Goal: Task Accomplishment & Management: Manage account settings

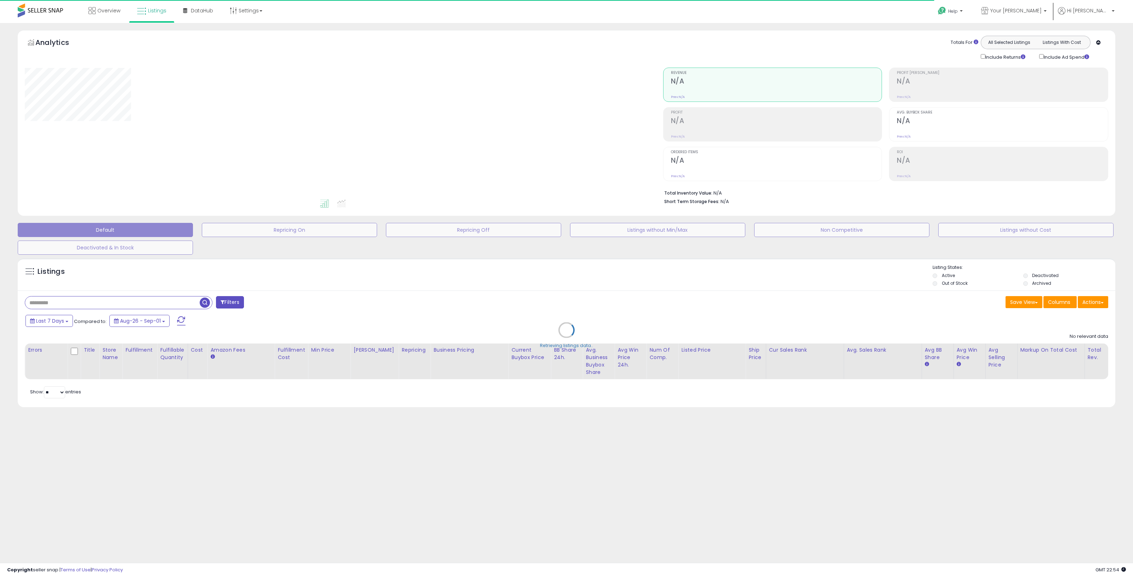
click at [149, 308] on div "Retrieving listings data.." at bounding box center [566, 335] width 1108 height 161
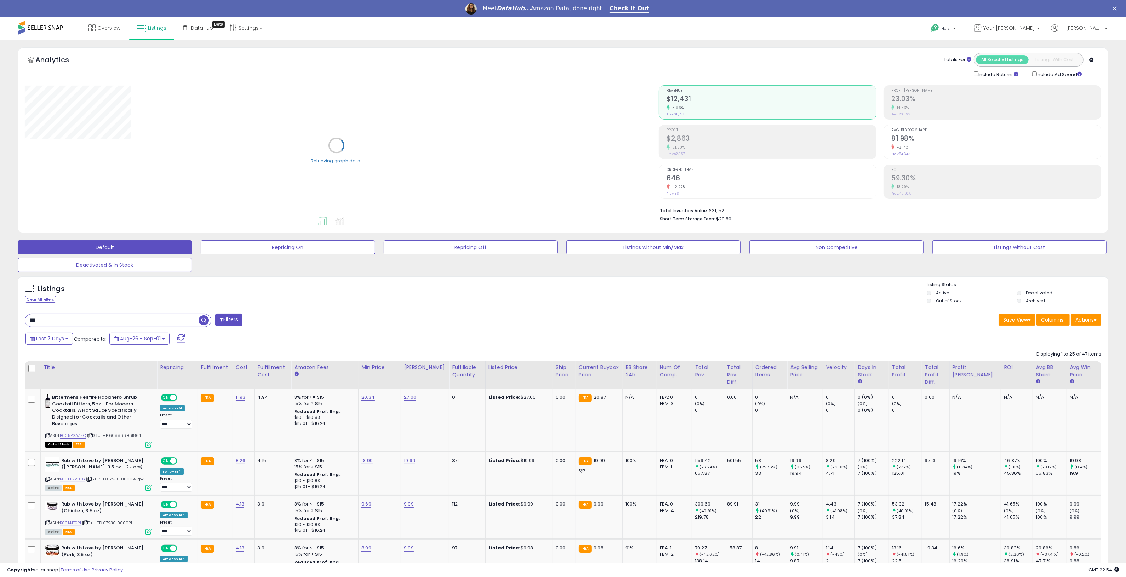
click at [151, 305] on div "Listings Clear All Filters" at bounding box center [110, 293] width 182 height 23
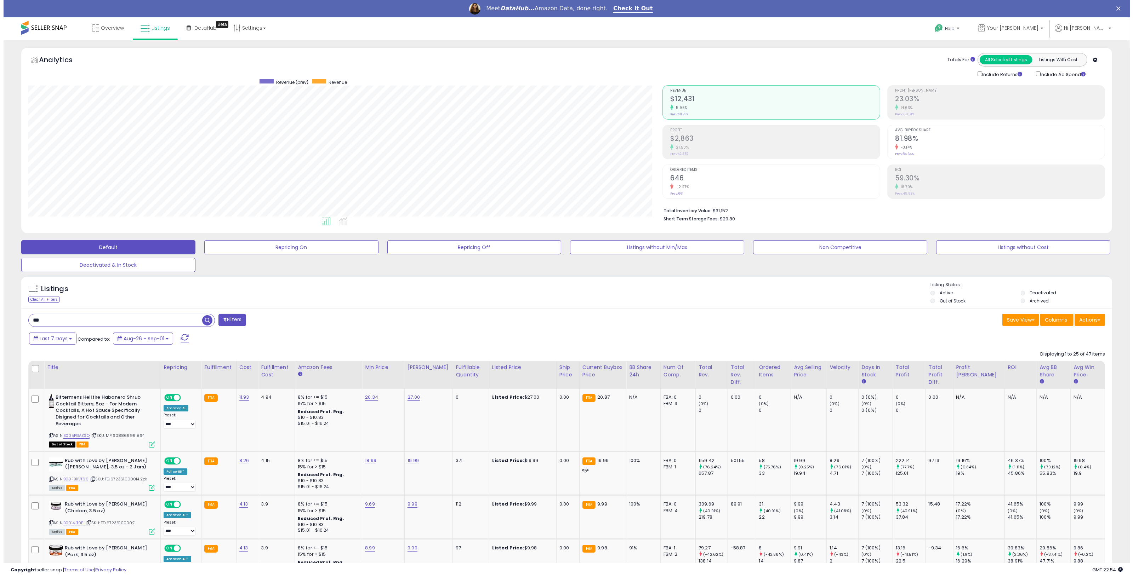
scroll to position [145, 634]
drag, startPoint x: 61, startPoint y: 319, endPoint x: -6, endPoint y: 312, distance: 67.4
click at [0, 312] on html "Unable to login Retrieving listings data.. has not yet accepted the Terms of Us…" at bounding box center [563, 288] width 1126 height 577
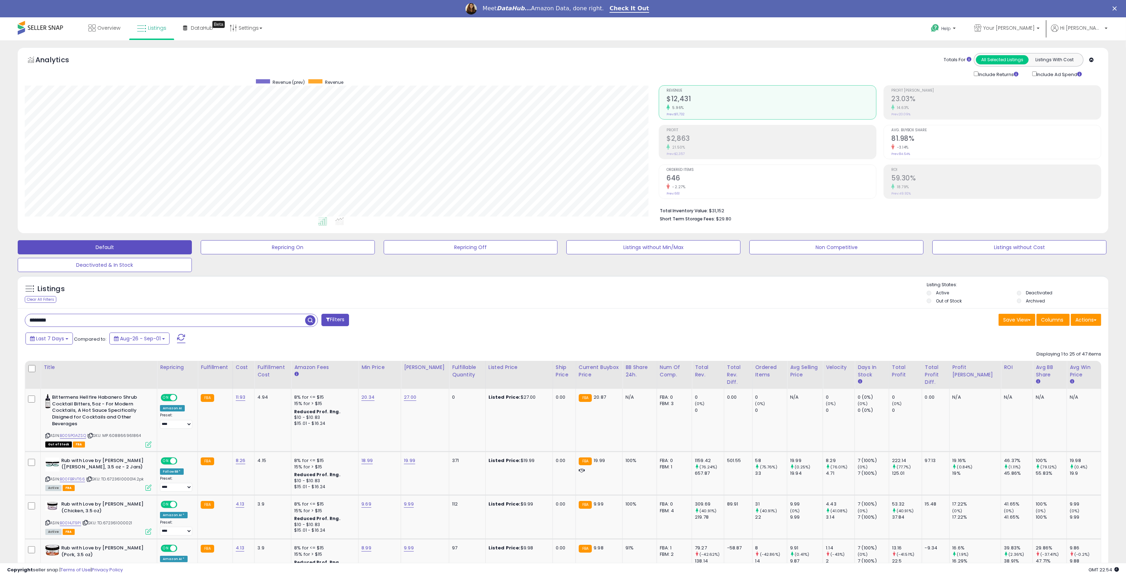
type input "********"
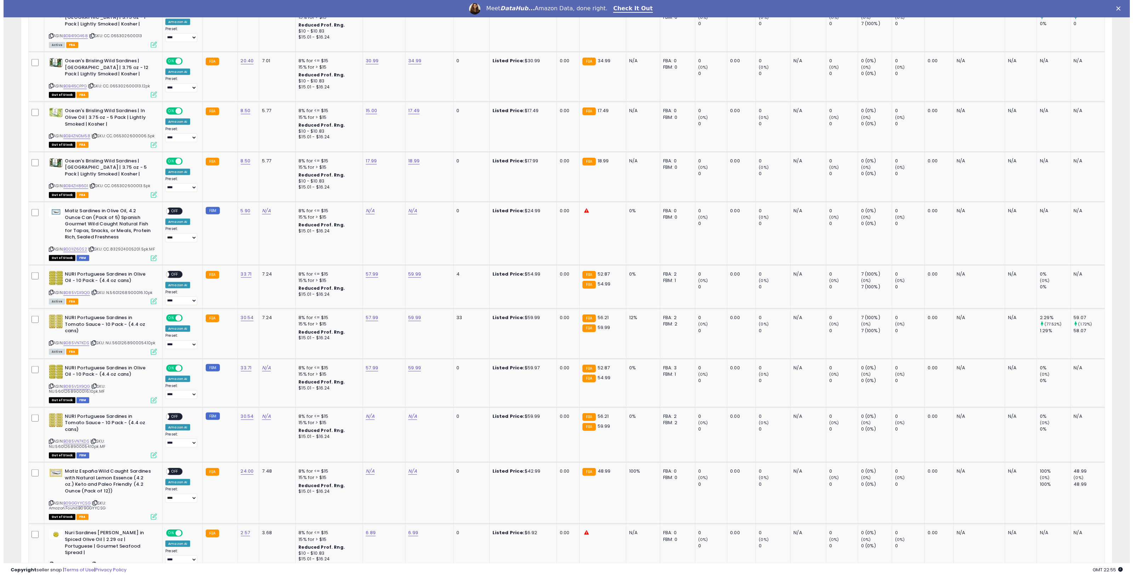
scroll to position [691, 0]
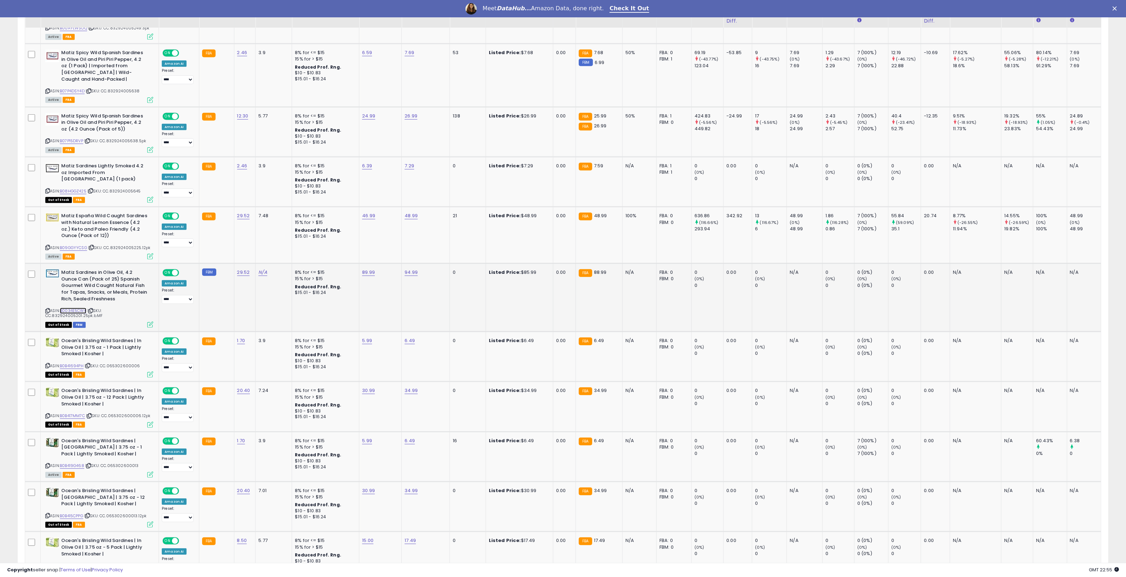
click at [74, 308] on link "B0034E5CWK" at bounding box center [73, 311] width 27 height 6
click at [152, 322] on icon at bounding box center [150, 325] width 6 height 6
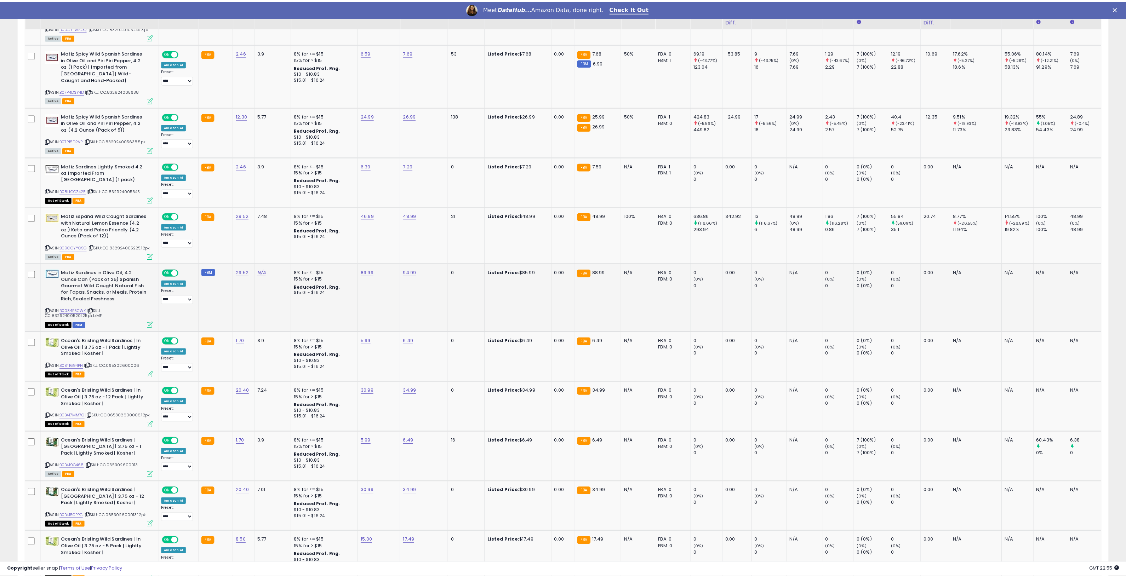
scroll to position [145, 638]
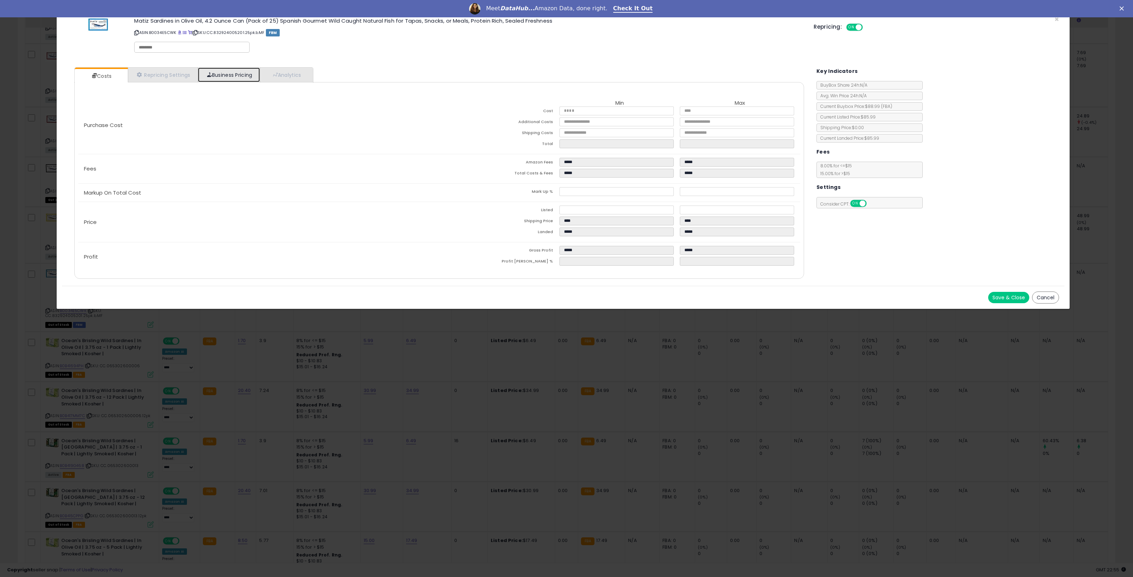
click at [228, 73] on link "Business Pricing" at bounding box center [229, 75] width 62 height 15
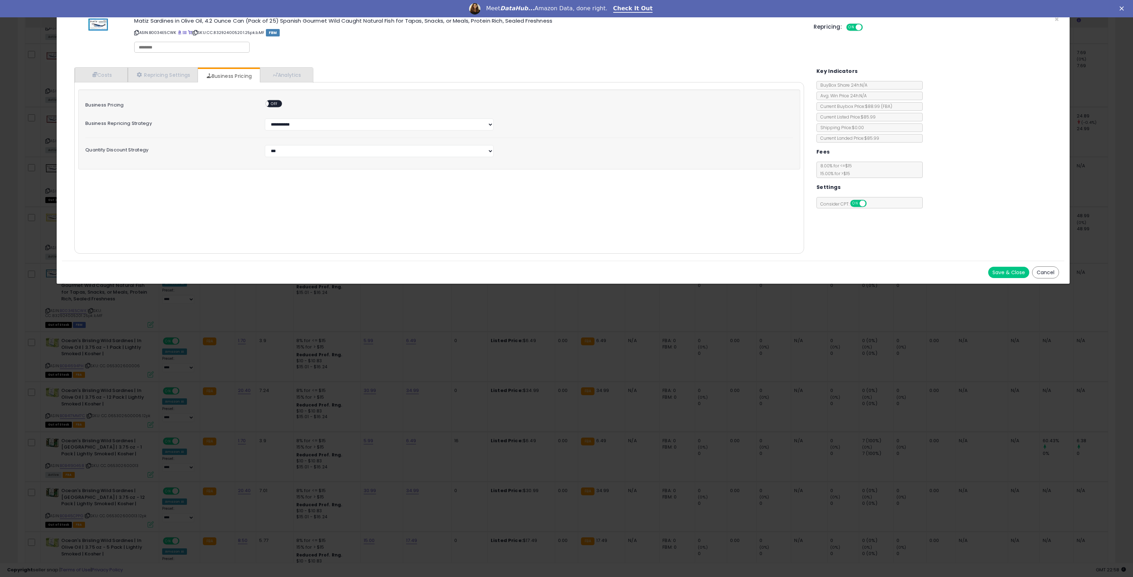
click at [1054, 24] on div "Repricing: ON OFF" at bounding box center [936, 26] width 245 height 10
drag, startPoint x: 1054, startPoint y: 18, endPoint x: 1014, endPoint y: 13, distance: 39.6
click at [1051, 12] on html "Meet DataHub... Amazon Data, done right. Check It Out" at bounding box center [566, 8] width 1133 height 17
click at [1054, 20] on span "×" at bounding box center [1056, 19] width 5 height 10
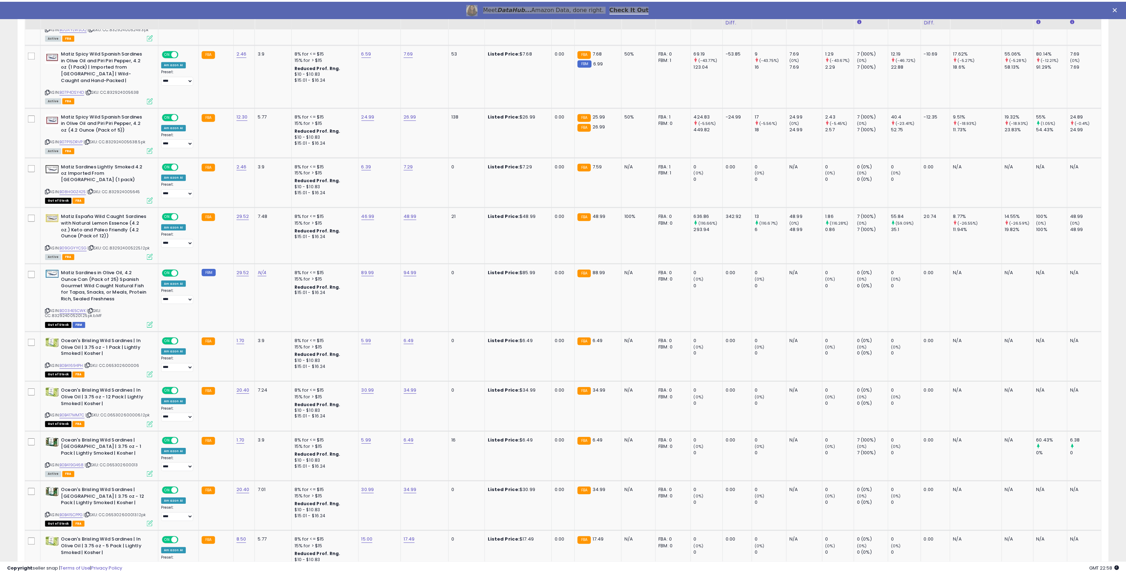
scroll to position [353894, 353405]
